Goal: Task Accomplishment & Management: Manage account settings

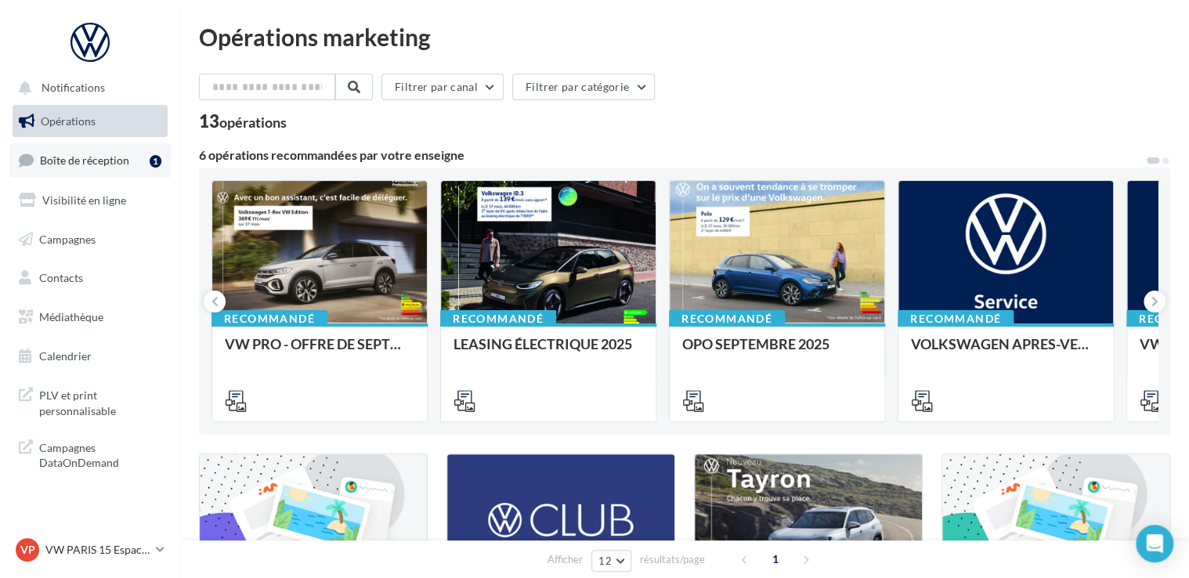
click at [107, 163] on span "Boîte de réception" at bounding box center [84, 159] width 89 height 13
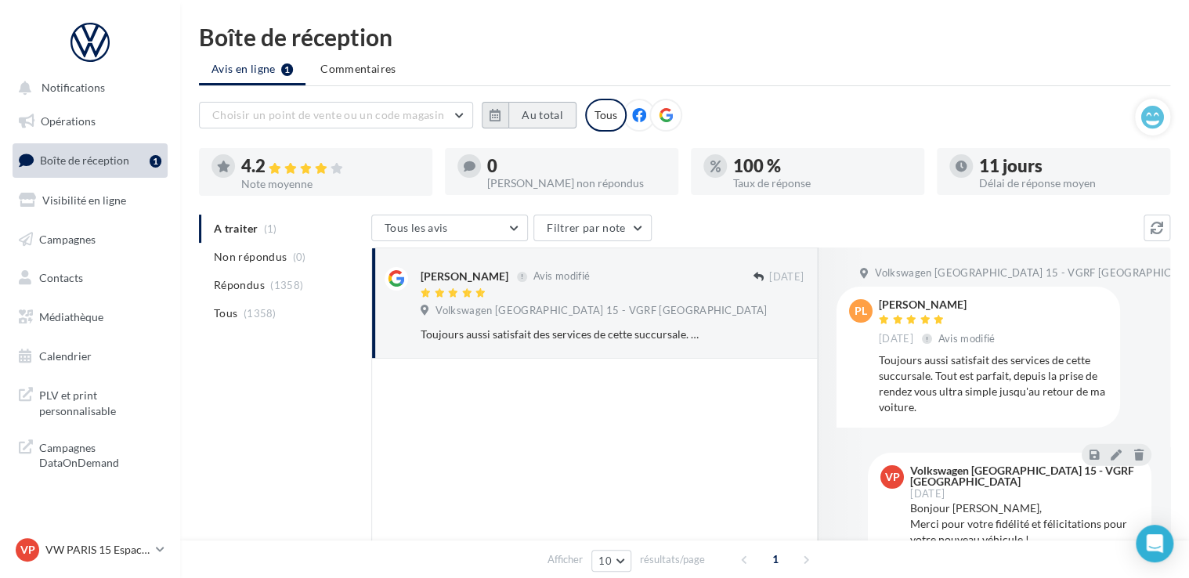
click at [539, 117] on button "Au total" at bounding box center [542, 115] width 68 height 27
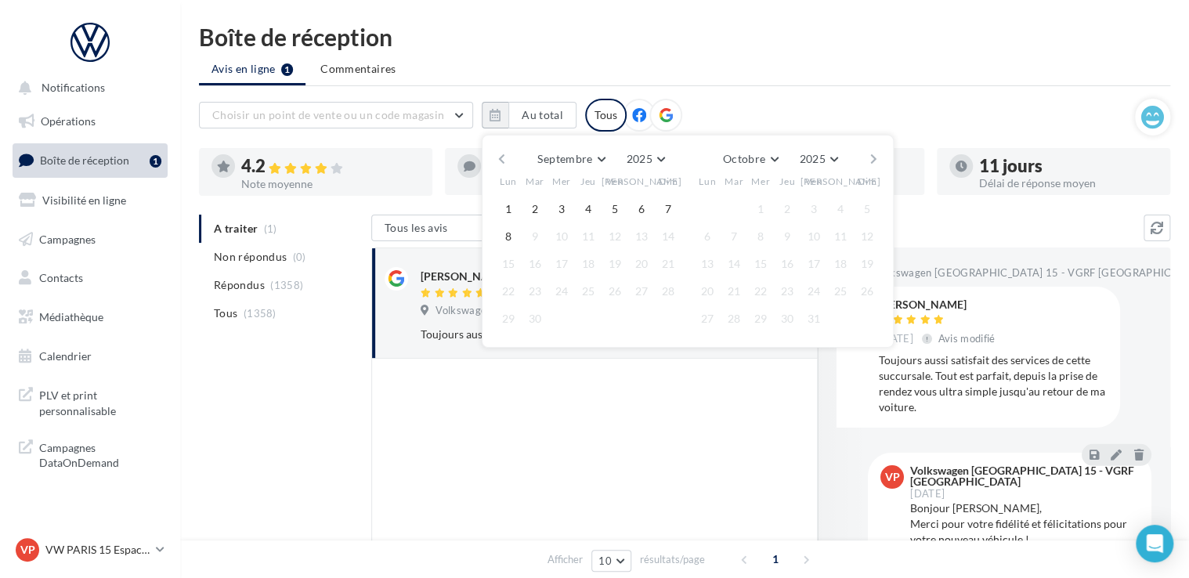
click at [500, 157] on button "button" at bounding box center [501, 159] width 13 height 22
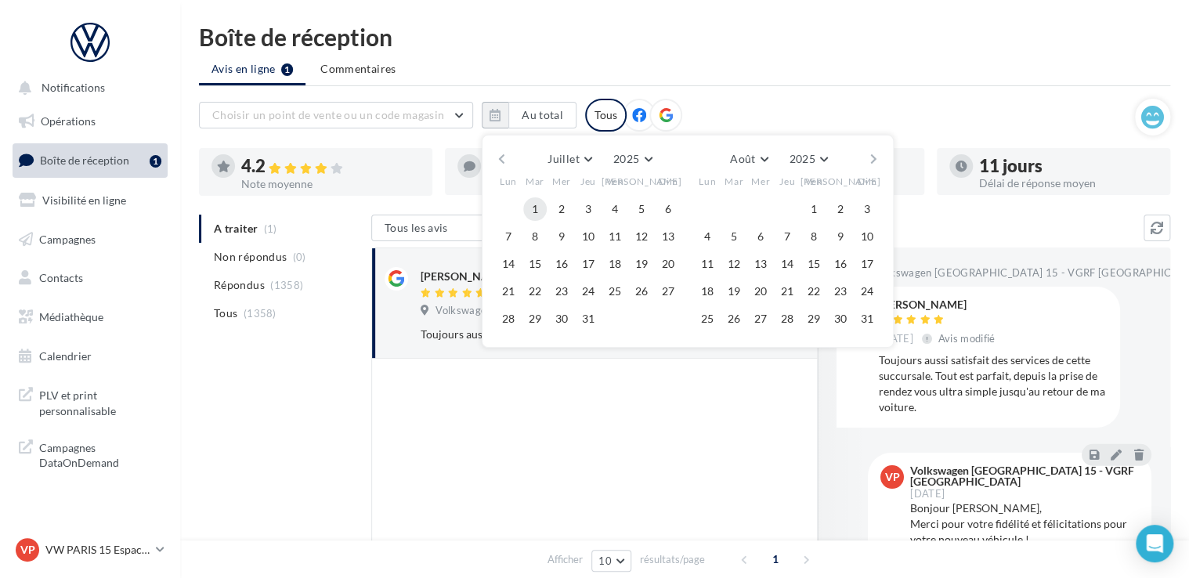
click at [536, 211] on button "1" at bounding box center [534, 208] width 23 height 23
click at [877, 152] on button "button" at bounding box center [873, 159] width 13 height 22
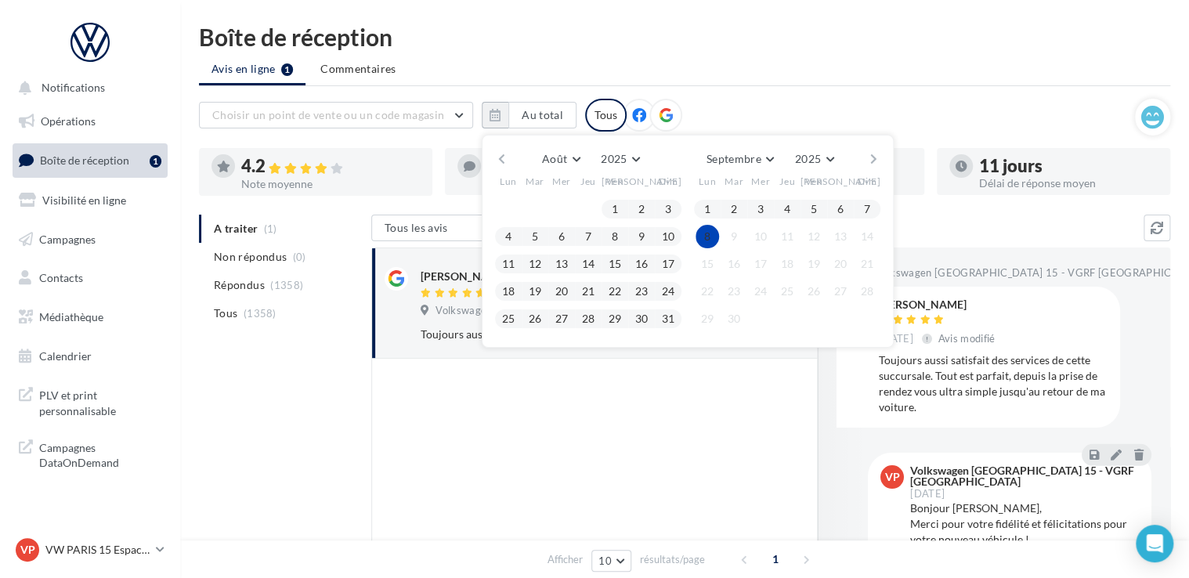
click at [709, 237] on button "8" at bounding box center [706, 236] width 23 height 23
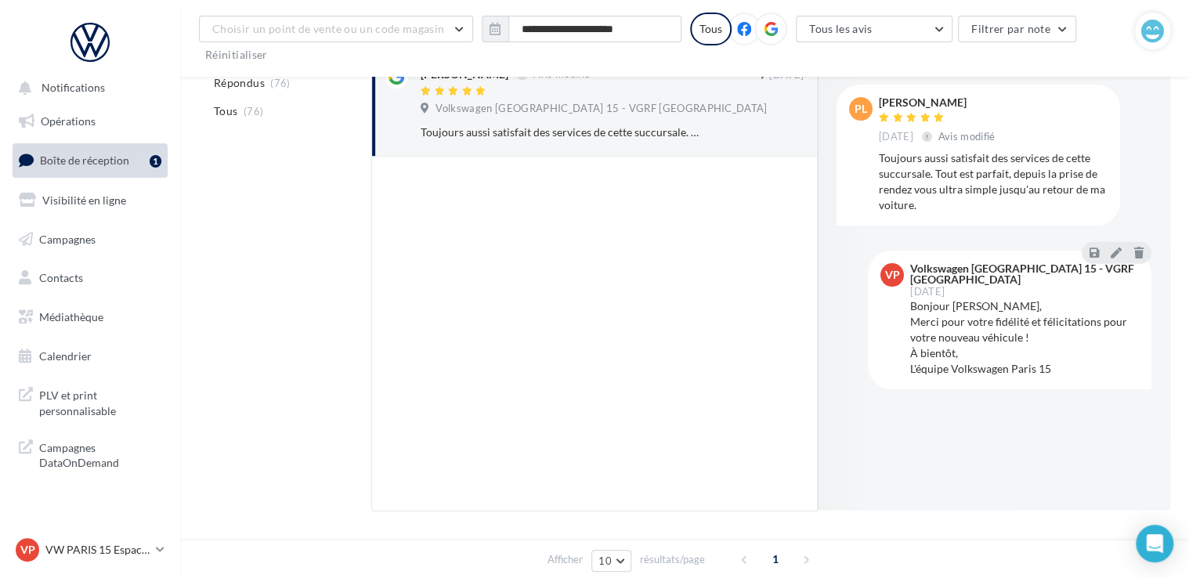
scroll to position [262, 0]
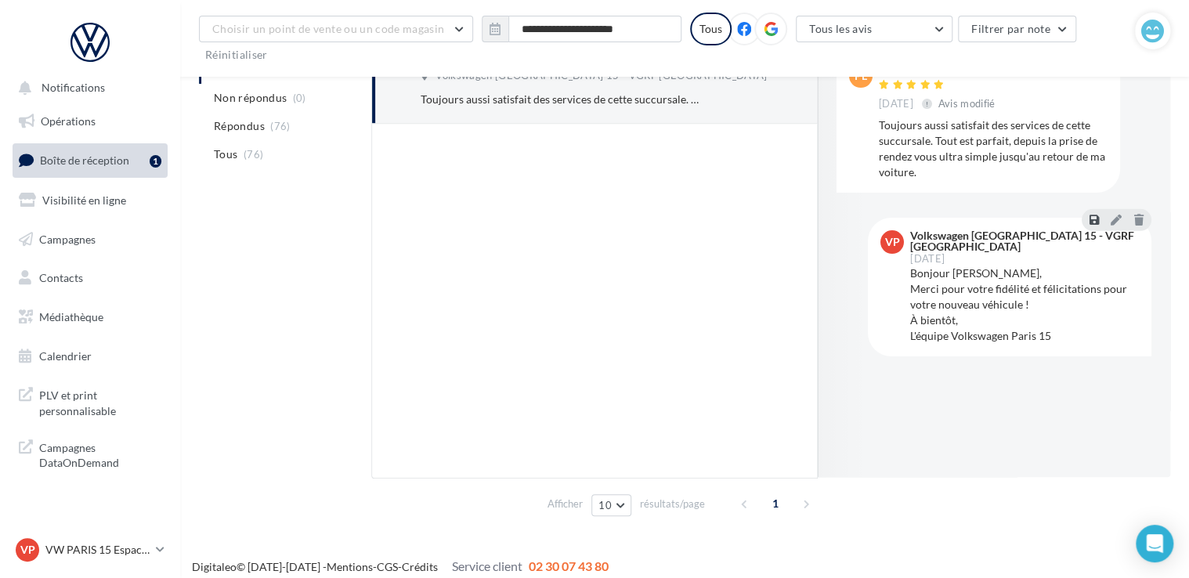
click at [1094, 224] on icon at bounding box center [1093, 219] width 9 height 11
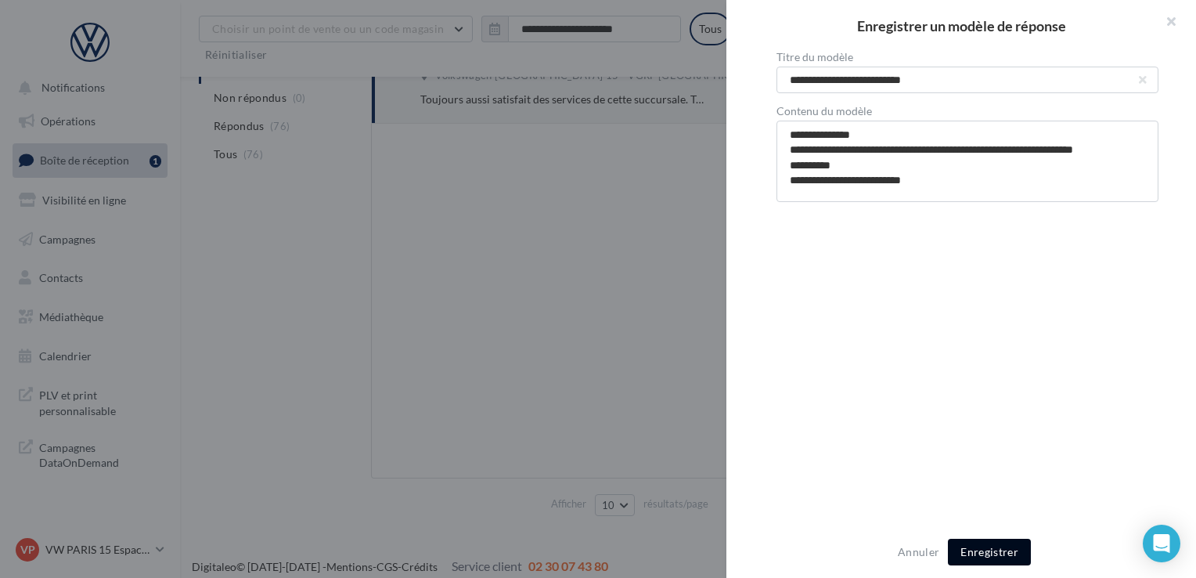
click at [1001, 541] on button "Enregistrer" at bounding box center [989, 552] width 83 height 27
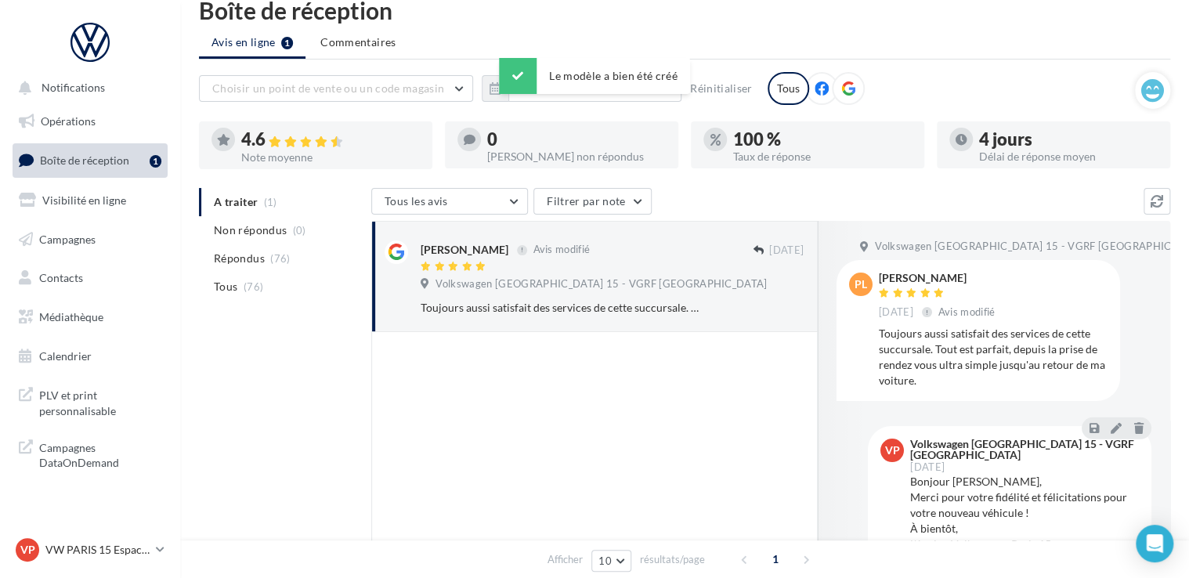
scroll to position [0, 0]
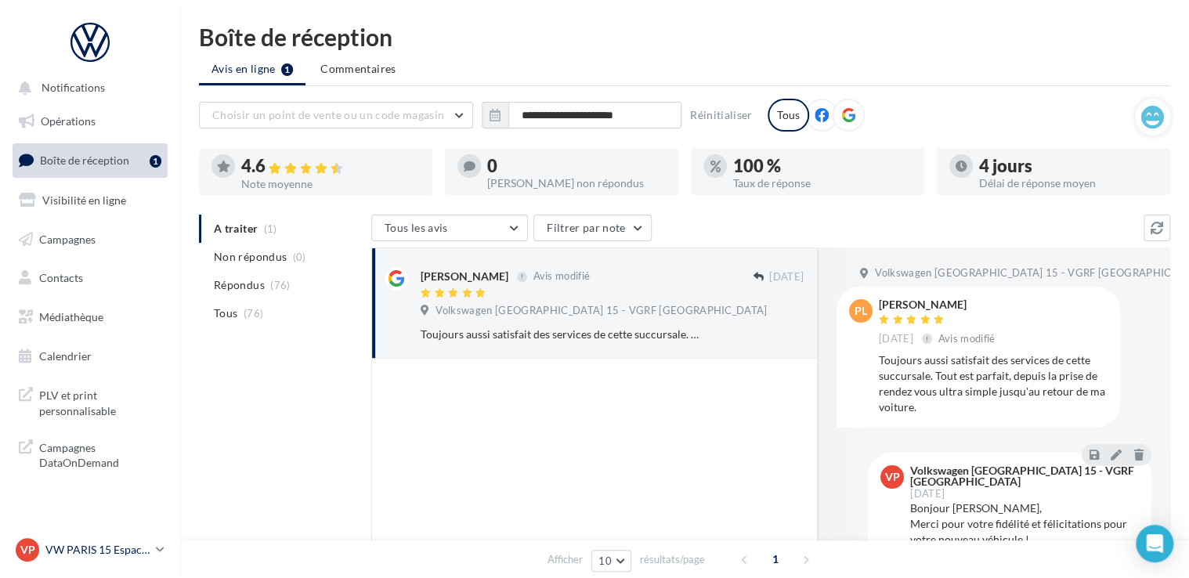
click at [102, 558] on div "VP VW PARIS 15 Espace Suffren vw-par15-mon" at bounding box center [83, 549] width 134 height 23
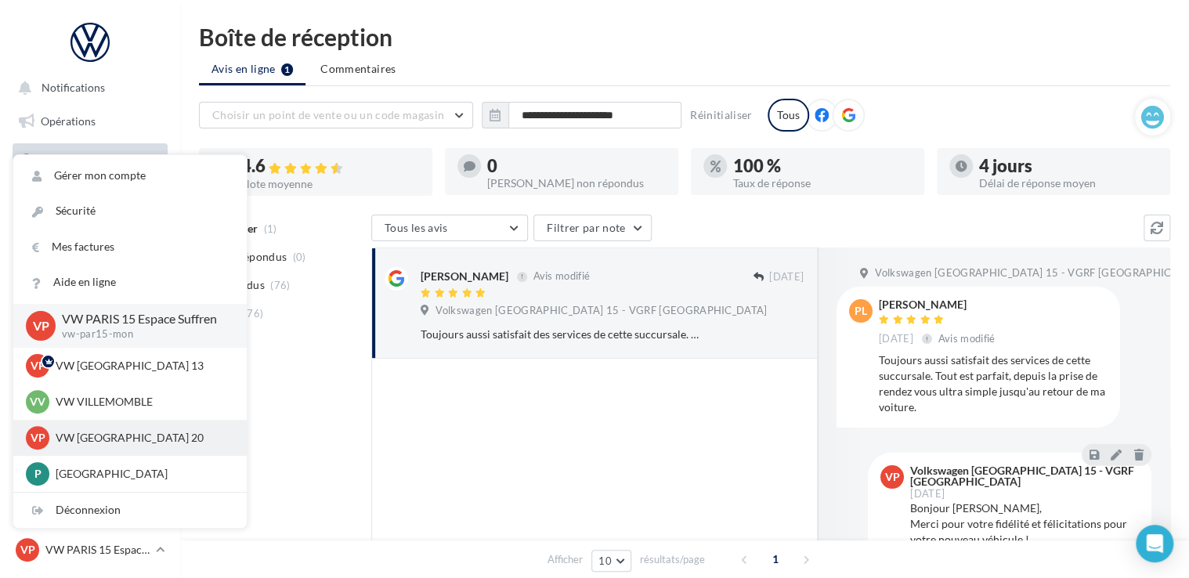
click at [121, 446] on p "VW [GEOGRAPHIC_DATA] 20" at bounding box center [142, 438] width 172 height 16
